Goal: Information Seeking & Learning: Learn about a topic

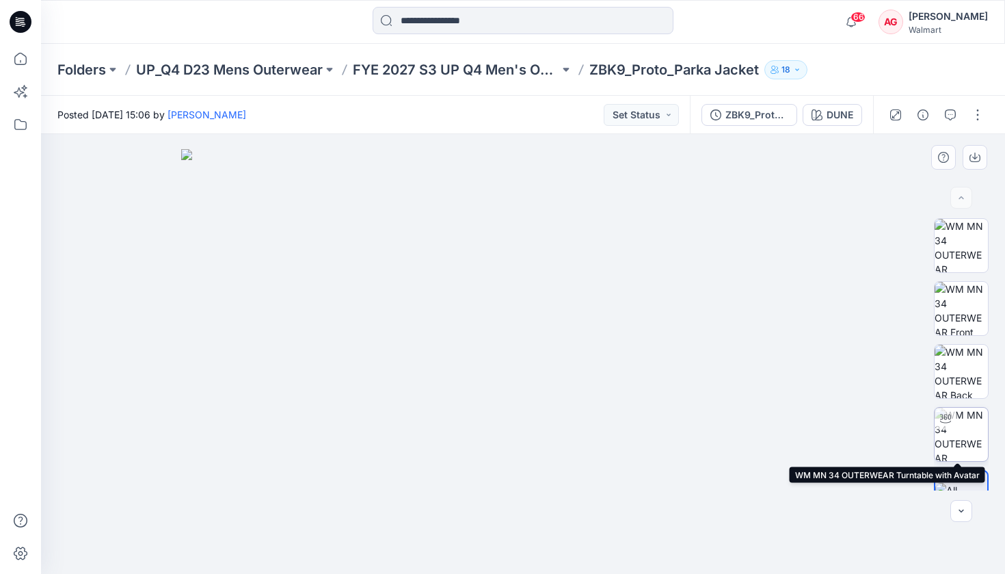
click at [555, 433] on img at bounding box center [961, 434] width 53 height 53
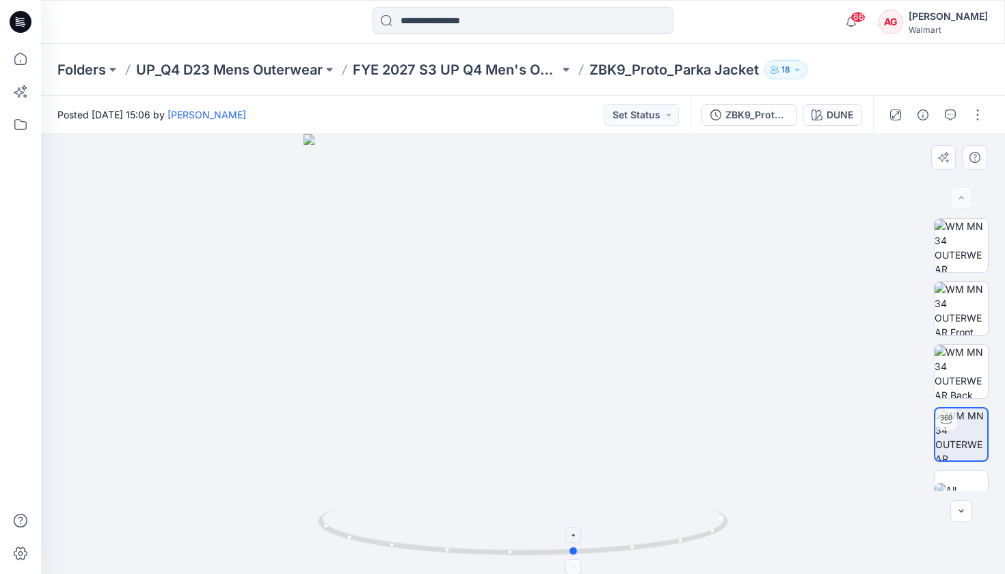
drag, startPoint x: 719, startPoint y: 531, endPoint x: 361, endPoint y: 526, distance: 357.6
click at [361, 456] on icon at bounding box center [525, 532] width 414 height 51
click at [555, 242] on img at bounding box center [961, 245] width 53 height 53
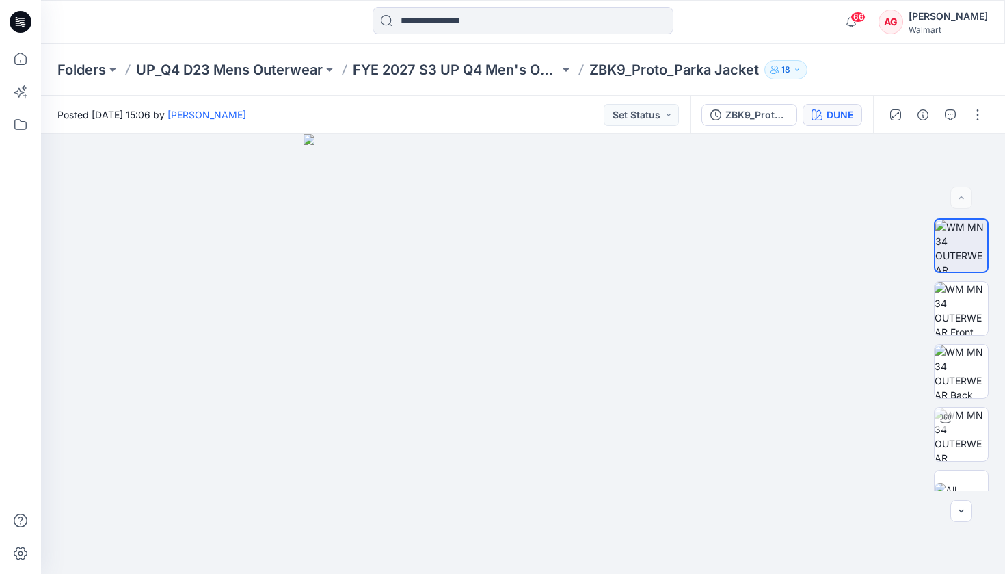
click at [555, 122] on button "DUNE" at bounding box center [832, 115] width 59 height 22
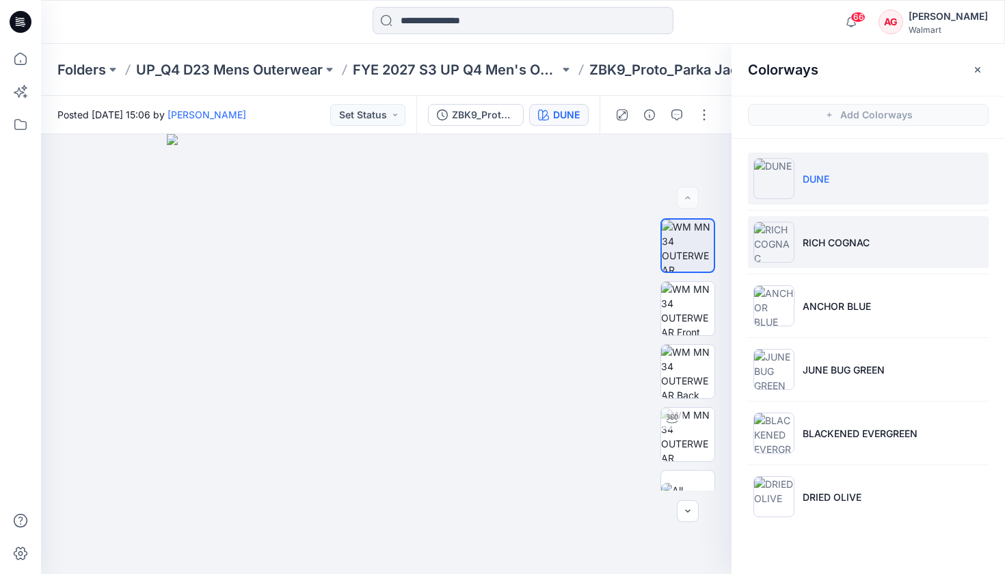
click at [555, 247] on li "RICH COGNAC" at bounding box center [868, 242] width 241 height 52
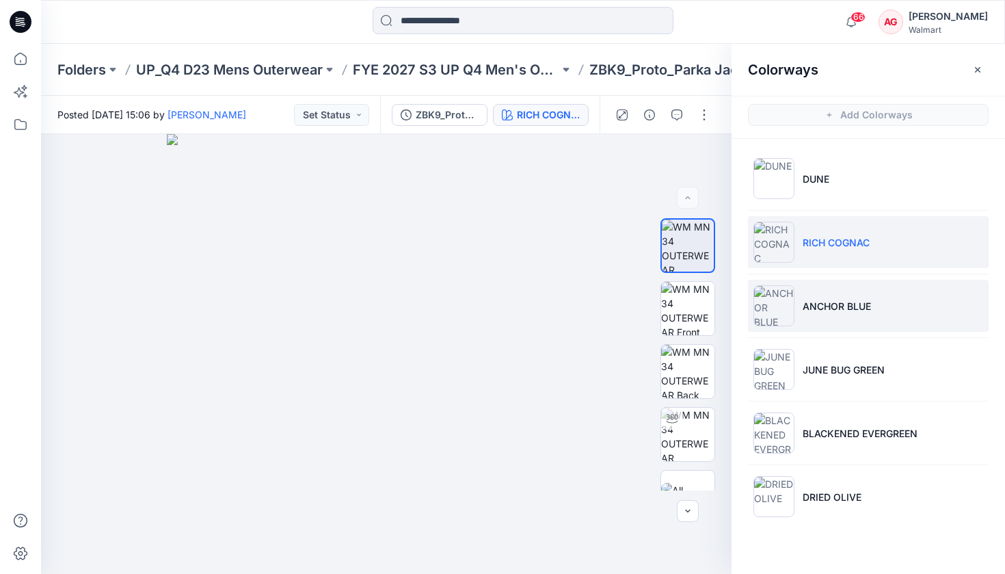
click at [555, 326] on li "ANCHOR BLUE" at bounding box center [868, 306] width 241 height 52
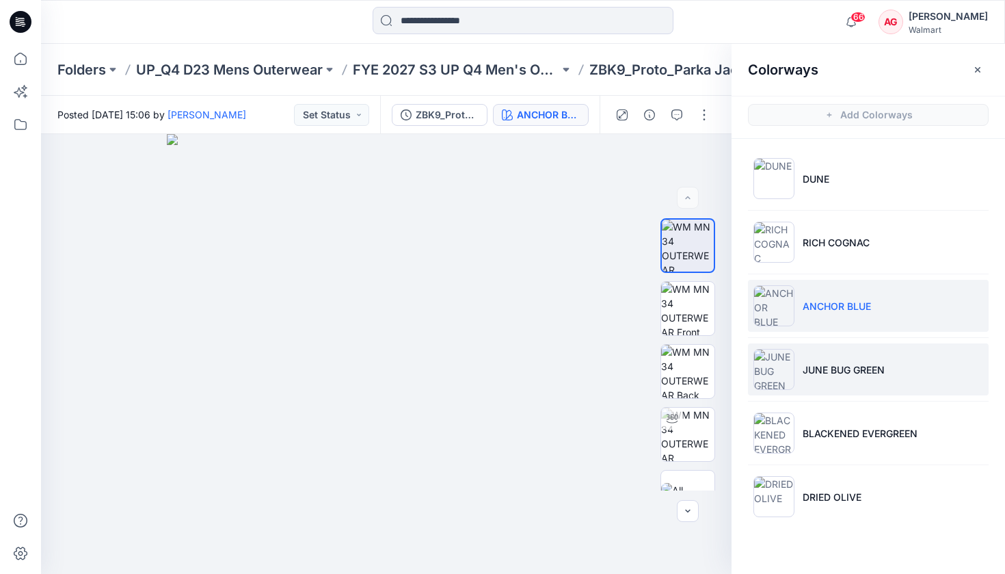
click at [555, 377] on li "JUNE BUG GREEN" at bounding box center [868, 369] width 241 height 52
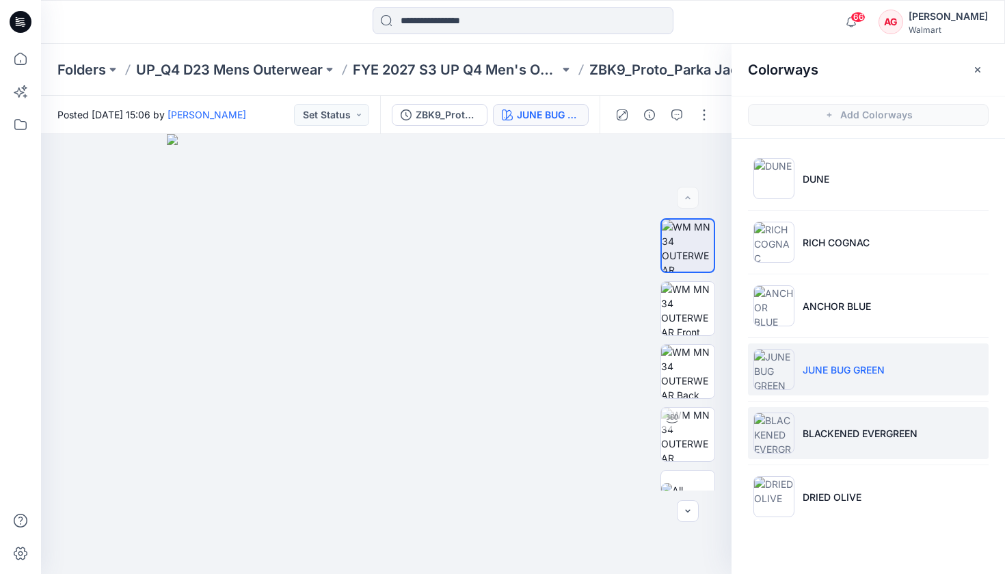
click at [555, 433] on p "BLACKENED EVERGREEN" at bounding box center [860, 433] width 115 height 14
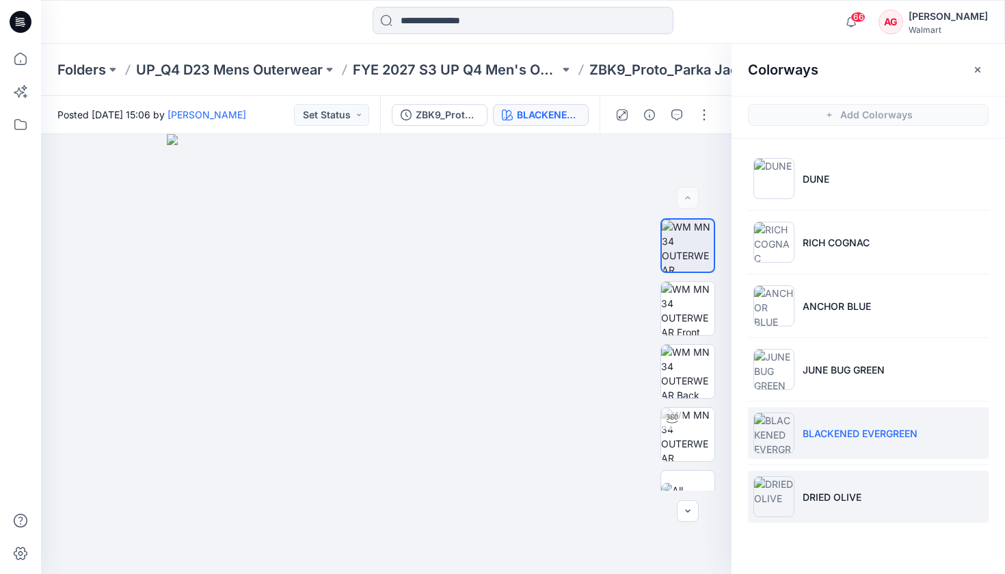
click at [555, 456] on li "DRIED OLIVE" at bounding box center [868, 496] width 241 height 52
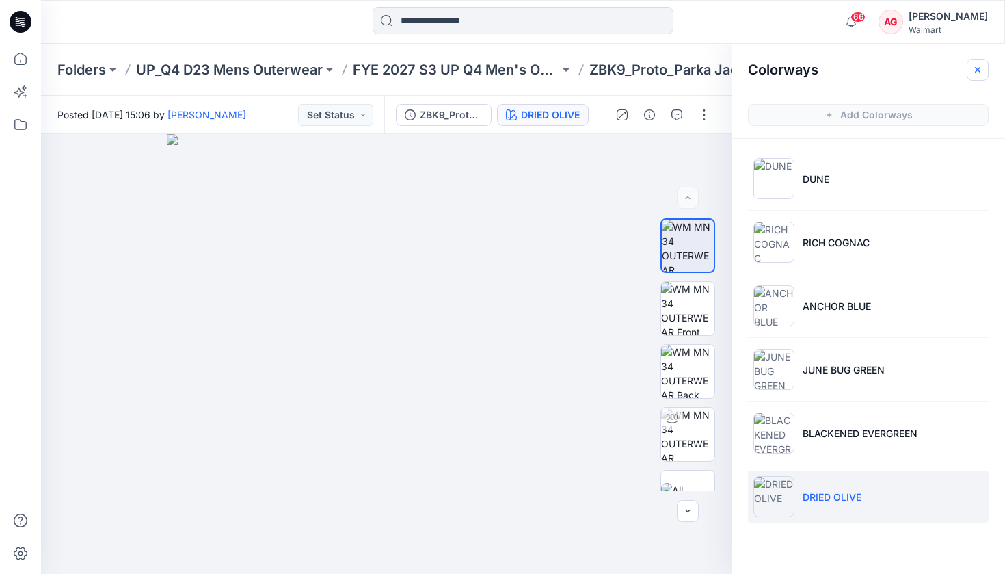
click at [555, 64] on icon "button" at bounding box center [977, 69] width 11 height 11
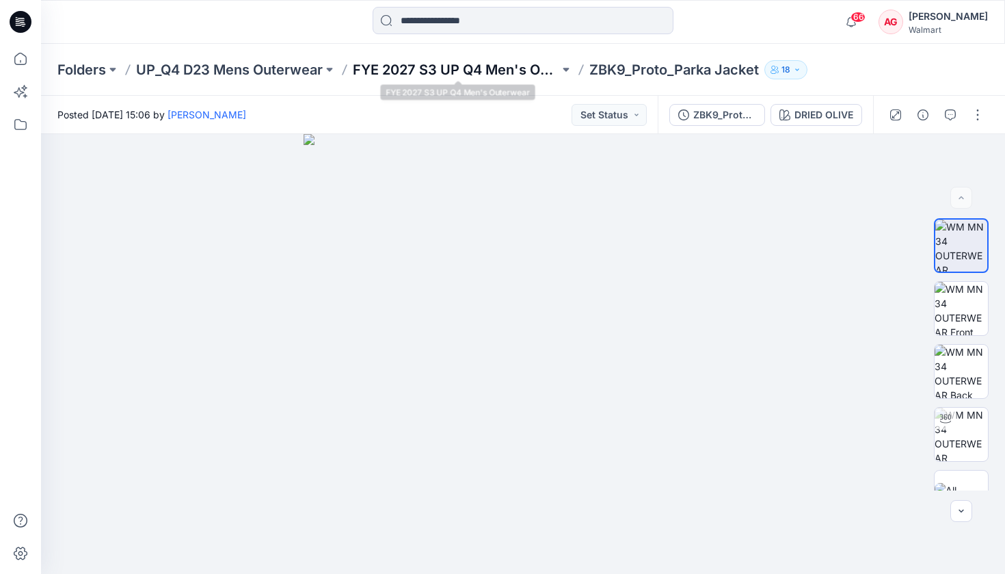
click at [494, 63] on p "FYE 2027 S3 UP Q4 Men's Outerwear" at bounding box center [456, 69] width 206 height 19
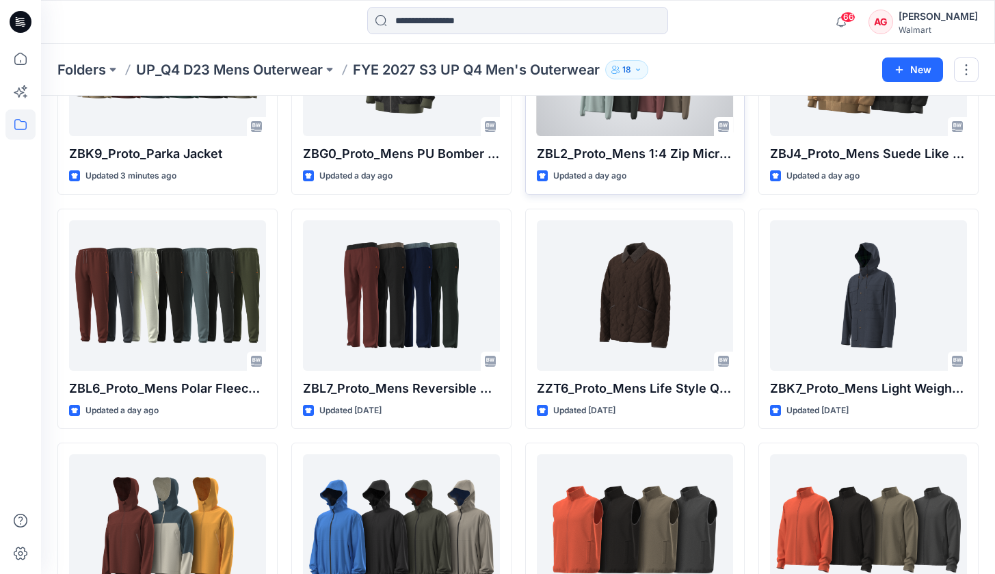
scroll to position [331, 0]
